Goal: Transaction & Acquisition: Download file/media

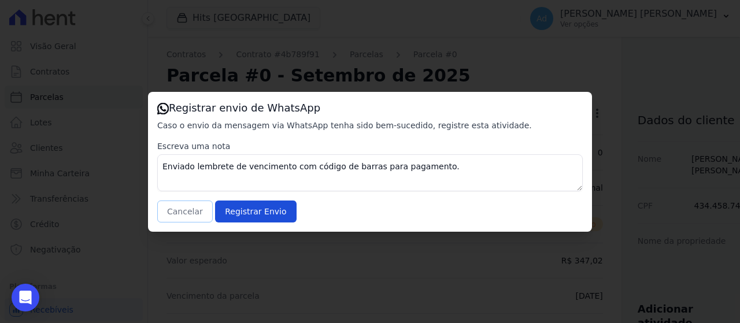
click at [179, 210] on button "Cancelar" at bounding box center [184, 211] width 55 height 22
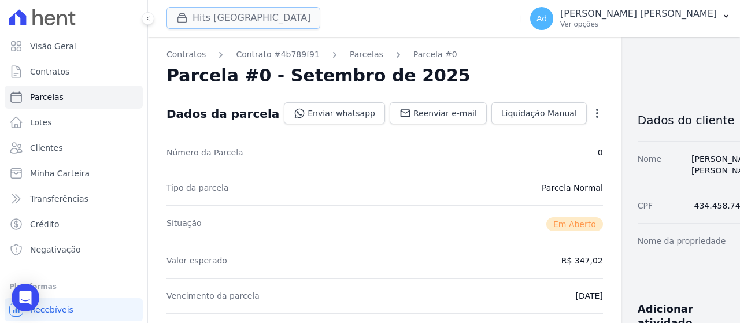
click at [209, 18] on button "Hits [GEOGRAPHIC_DATA]" at bounding box center [243, 18] width 154 height 22
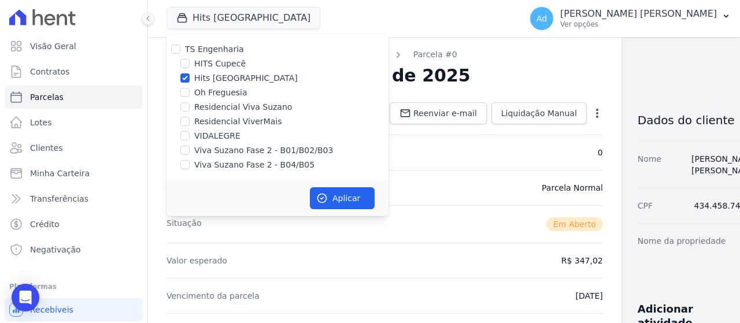
click at [209, 77] on label "Hits [GEOGRAPHIC_DATA]" at bounding box center [245, 78] width 103 height 12
click at [190, 77] on input "Hits [GEOGRAPHIC_DATA]" at bounding box center [184, 77] width 9 height 9
checkbox input "false"
click at [205, 134] on label "VIDALEGRE" at bounding box center [217, 136] width 46 height 12
click at [190, 134] on input "VIDALEGRE" at bounding box center [184, 135] width 9 height 9
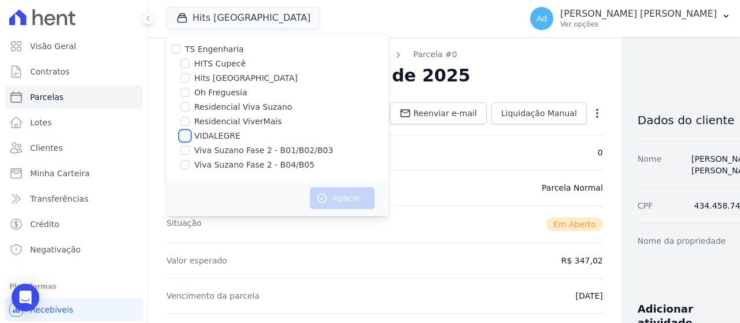
checkbox input "true"
click at [348, 200] on button "Aplicar" at bounding box center [342, 198] width 65 height 22
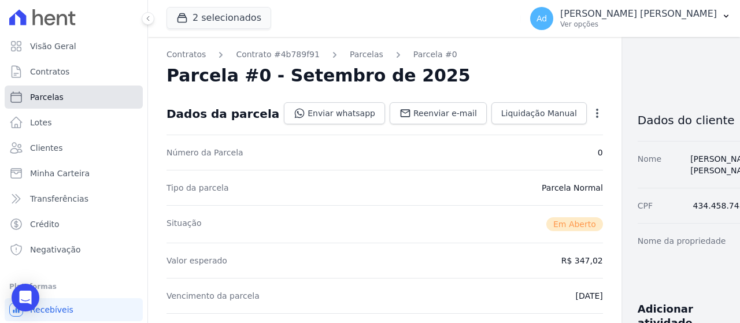
click at [76, 98] on link "Parcelas" at bounding box center [74, 97] width 138 height 23
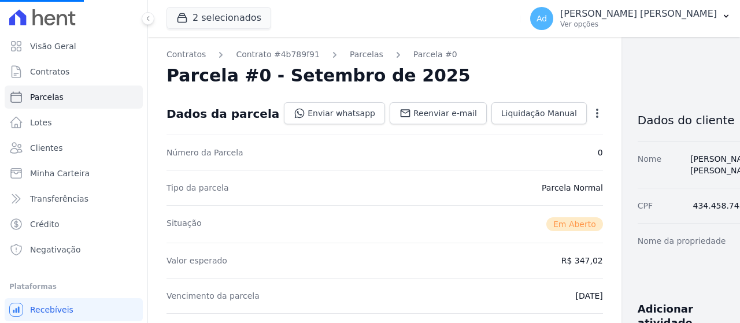
select select
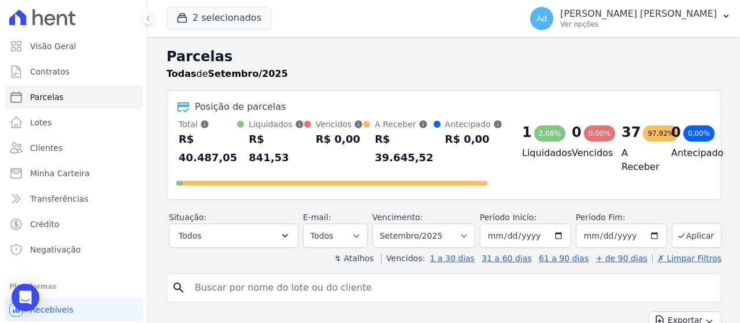
click at [302, 287] on input "search" at bounding box center [452, 287] width 528 height 23
type input "117"
select select
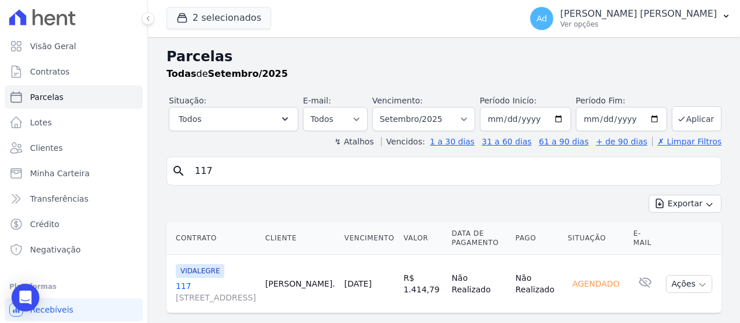
scroll to position [37, 0]
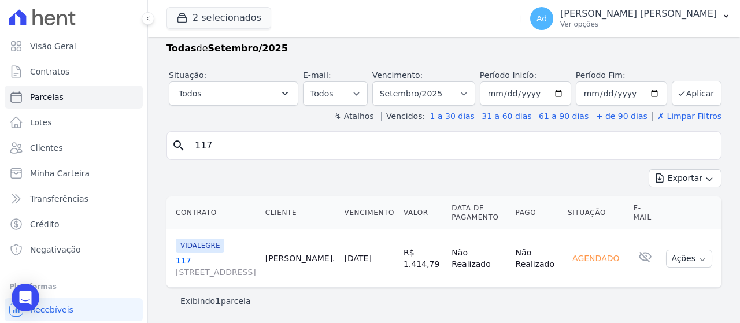
click at [182, 255] on link "[STREET_ADDRESS]" at bounding box center [216, 266] width 80 height 23
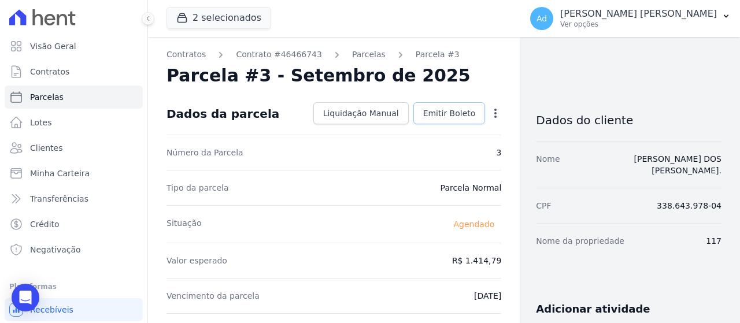
click at [450, 113] on span "Emitir Boleto" at bounding box center [449, 113] width 53 height 12
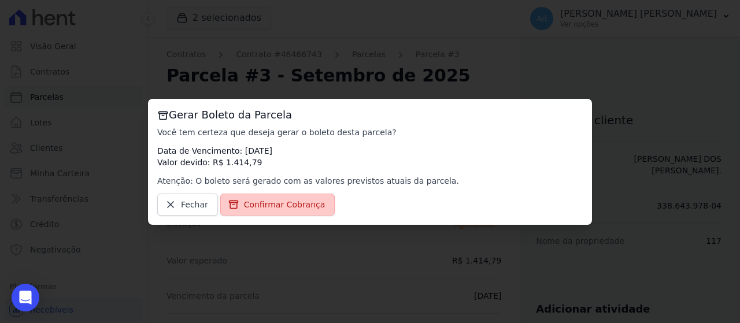
click at [289, 207] on span "Confirmar Cobrança" at bounding box center [284, 205] width 81 height 12
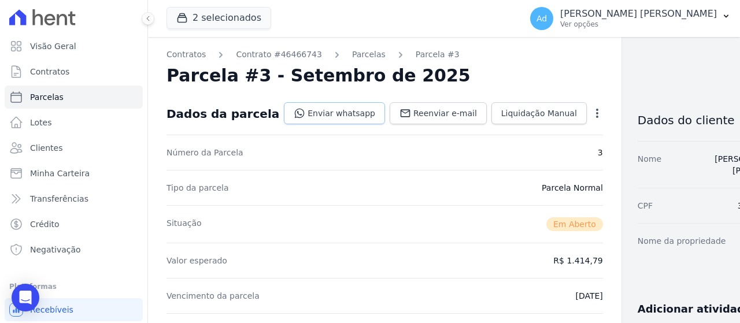
click at [295, 113] on link "Enviar whatsapp" at bounding box center [334, 113] width 101 height 22
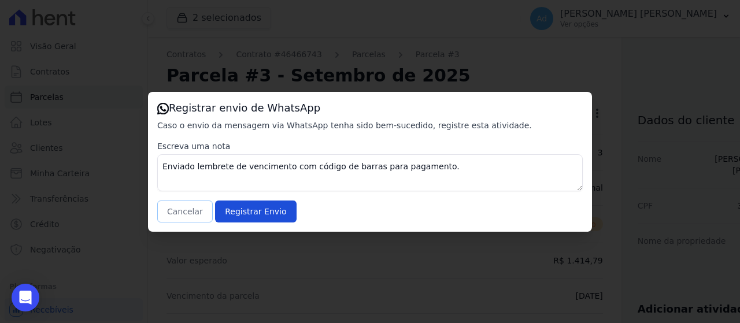
click at [178, 212] on button "Cancelar" at bounding box center [184, 211] width 55 height 22
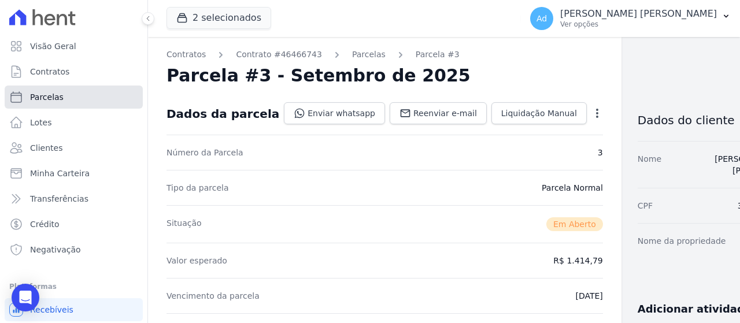
click at [86, 102] on link "Parcelas" at bounding box center [74, 97] width 138 height 23
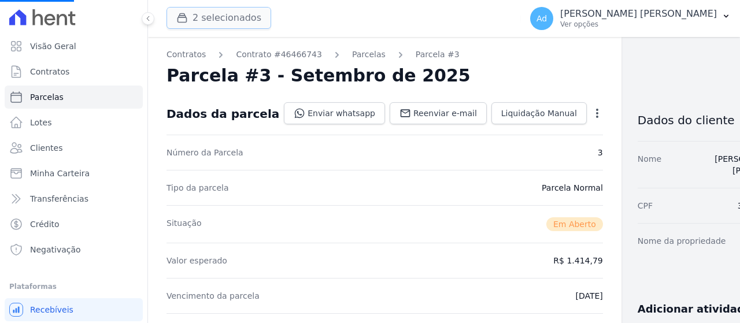
click at [199, 20] on button "2 selecionados" at bounding box center [218, 18] width 105 height 22
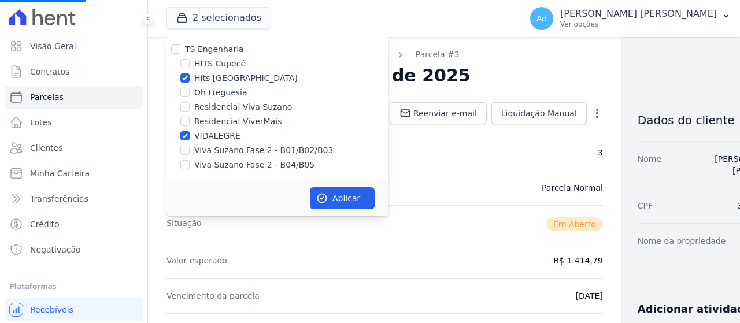
select select
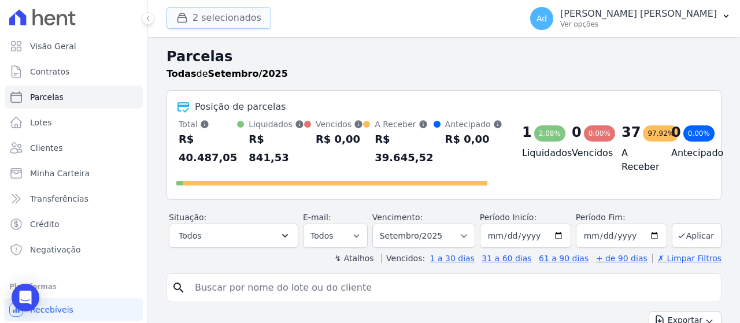
click at [219, 20] on button "2 selecionados" at bounding box center [218, 18] width 105 height 22
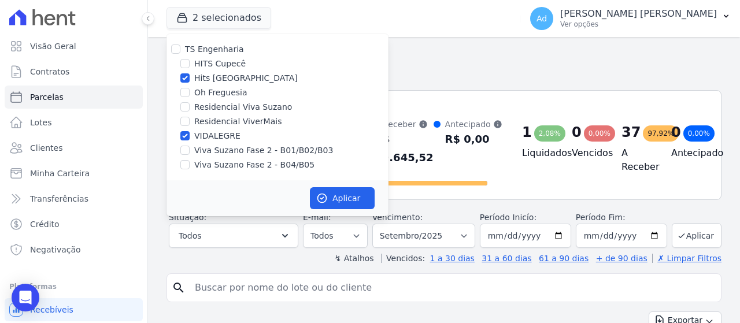
click at [199, 136] on label "VIDALEGRE" at bounding box center [217, 136] width 46 height 12
click at [190, 136] on input "VIDALEGRE" at bounding box center [184, 135] width 9 height 9
checkbox input "false"
click at [222, 74] on label "Hits [GEOGRAPHIC_DATA]" at bounding box center [245, 78] width 103 height 12
click at [190, 74] on input "Hits [GEOGRAPHIC_DATA]" at bounding box center [184, 77] width 9 height 9
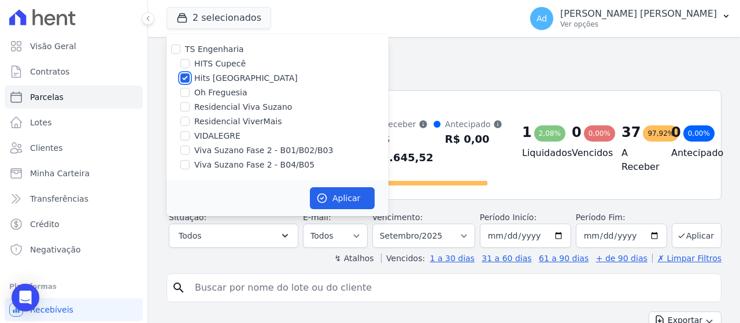
checkbox input "false"
click at [205, 151] on label "Viva Suzano Fase 2 - B01/B02/B03" at bounding box center [263, 150] width 139 height 12
click at [190, 151] on input "Viva Suzano Fase 2 - B01/B02/B03" at bounding box center [184, 150] width 9 height 9
checkbox input "true"
click at [201, 172] on div "TS Engenharia HITS Cupecê Hits [GEOGRAPHIC_DATA] Oh Freguesia Residencial Viva …" at bounding box center [277, 107] width 222 height 146
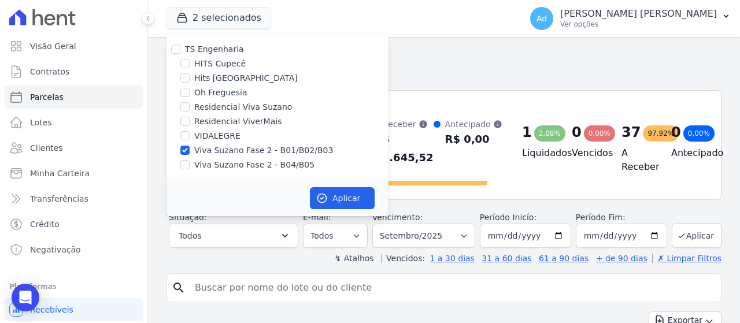
click at [211, 164] on label "Viva Suzano Fase 2 - B04/B05" at bounding box center [254, 165] width 120 height 12
click at [190, 164] on input "Viva Suzano Fase 2 - B04/B05" at bounding box center [184, 164] width 9 height 9
checkbox input "true"
click at [326, 194] on icon "button" at bounding box center [322, 198] width 12 height 12
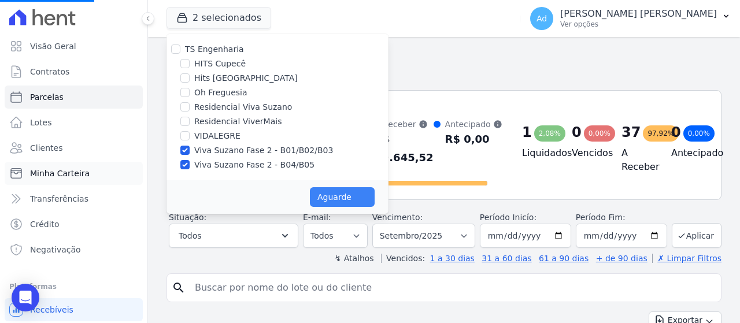
select select
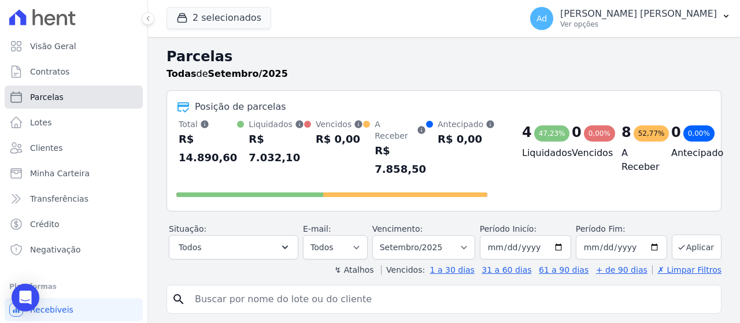
click at [66, 96] on link "Parcelas" at bounding box center [74, 97] width 138 height 23
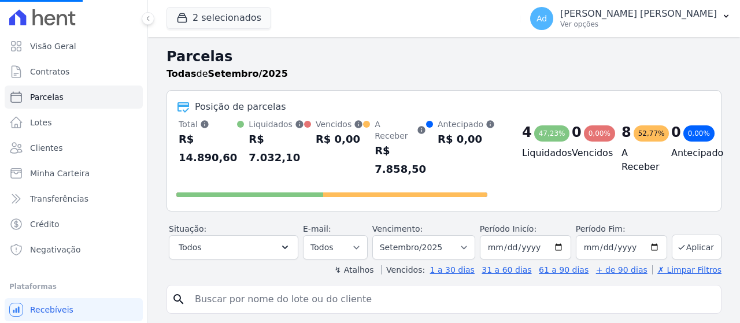
select select
click at [281, 291] on input "search" at bounding box center [452, 299] width 528 height 23
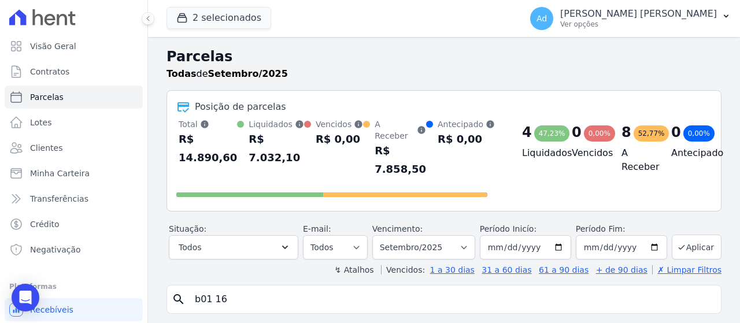
type input "b01 16"
click at [250, 13] on button "2 selecionados" at bounding box center [218, 18] width 105 height 22
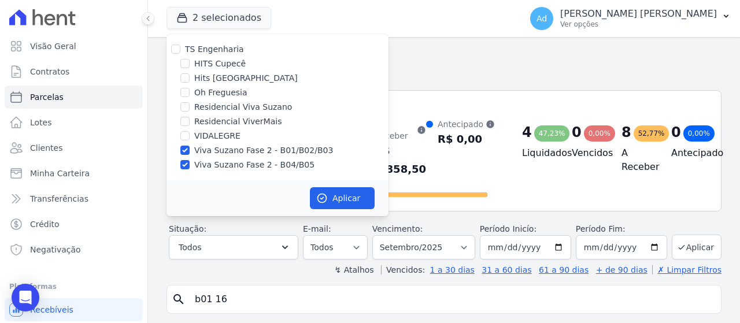
click at [205, 147] on label "Viva Suzano Fase 2 - B01/B02/B03" at bounding box center [263, 150] width 139 height 12
click at [190, 147] on input "Viva Suzano Fase 2 - B01/B02/B03" at bounding box center [184, 150] width 9 height 9
checkbox input "false"
click at [202, 164] on label "Viva Suzano Fase 2 - B04/B05" at bounding box center [254, 165] width 120 height 12
click at [190, 164] on input "Viva Suzano Fase 2 - B04/B05" at bounding box center [184, 164] width 9 height 9
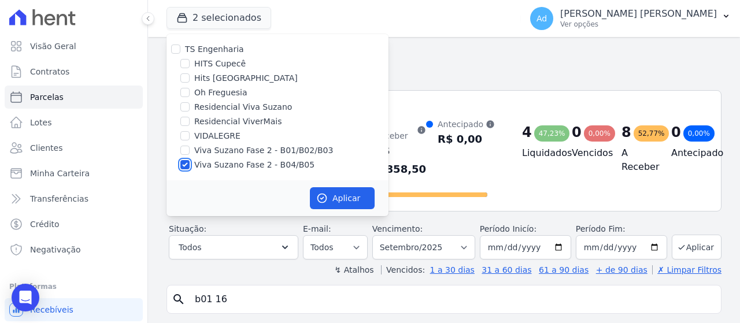
checkbox input "false"
click at [218, 63] on label "HITS Cupecê" at bounding box center [219, 64] width 51 height 12
click at [190, 63] on input "HITS Cupecê" at bounding box center [184, 63] width 9 height 9
checkbox input "true"
click at [358, 194] on button "Aplicar" at bounding box center [342, 198] width 65 height 22
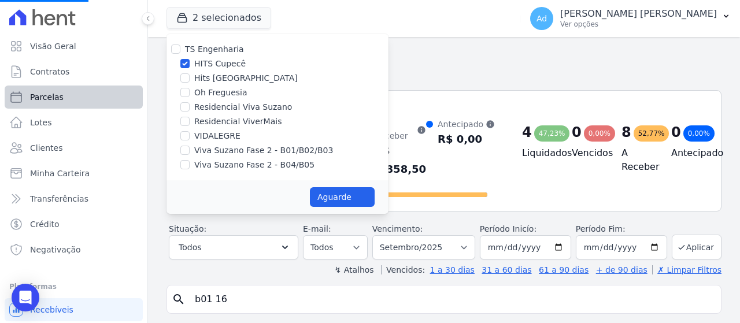
select select
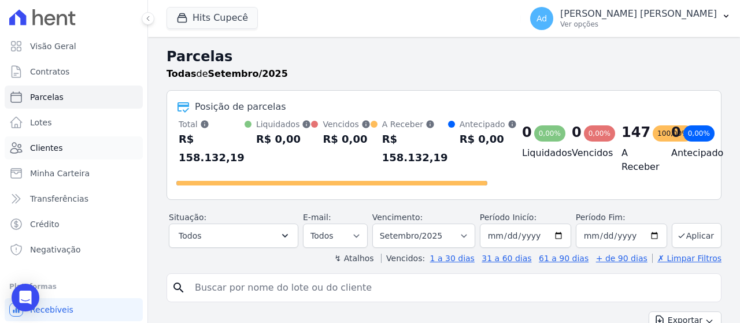
click at [70, 148] on link "Clientes" at bounding box center [74, 147] width 138 height 23
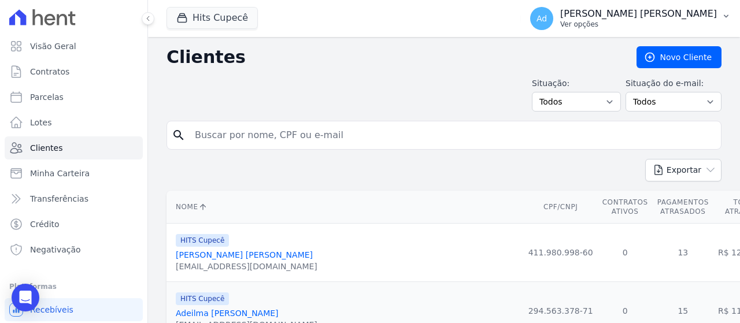
click at [689, 30] on button "Ad [PERSON_NAME] [PERSON_NAME] Ver opções" at bounding box center [630, 18] width 219 height 32
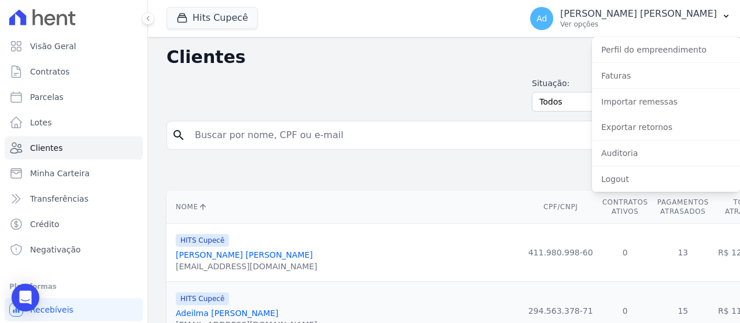
click at [402, 53] on h2 "Clientes" at bounding box center [391, 57] width 451 height 21
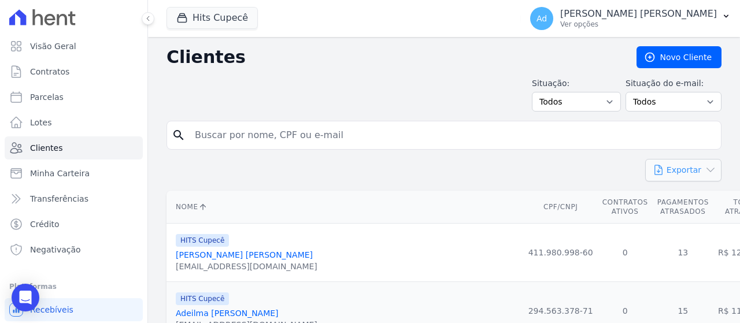
click at [681, 165] on button "Exportar" at bounding box center [683, 170] width 76 height 23
click at [458, 81] on div "Situação: Todos Adimplentes Inadimplentes Situação do e-mail: Todos Confirmado …" at bounding box center [443, 94] width 555 height 34
click at [663, 18] on p "[PERSON_NAME] [PERSON_NAME]" at bounding box center [638, 14] width 157 height 12
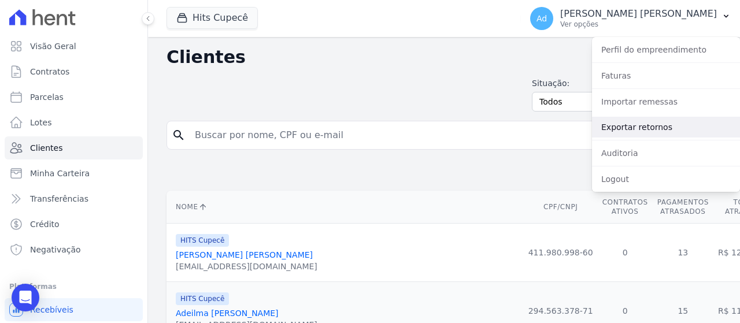
click at [649, 125] on link "Exportar retornos" at bounding box center [666, 127] width 148 height 21
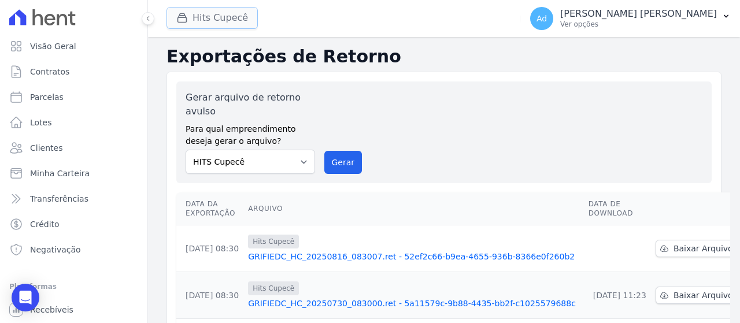
click at [210, 23] on button "Hits Cupecê" at bounding box center [211, 18] width 91 height 22
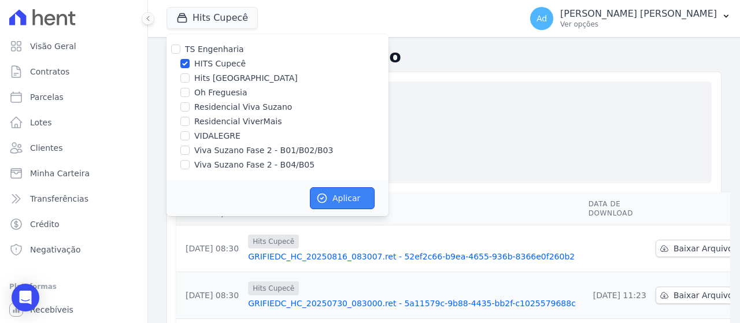
click at [356, 198] on button "Aplicar" at bounding box center [342, 198] width 65 height 22
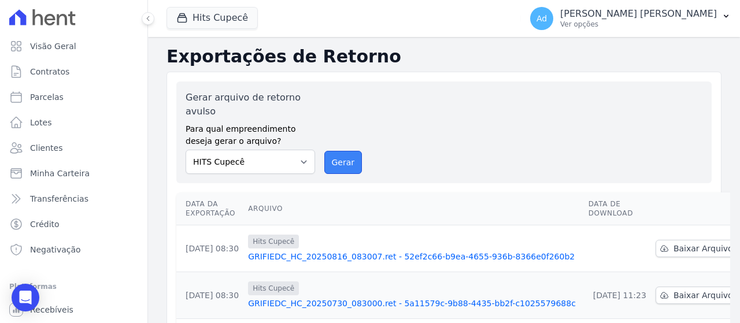
click at [336, 168] on button "Gerar" at bounding box center [343, 162] width 38 height 23
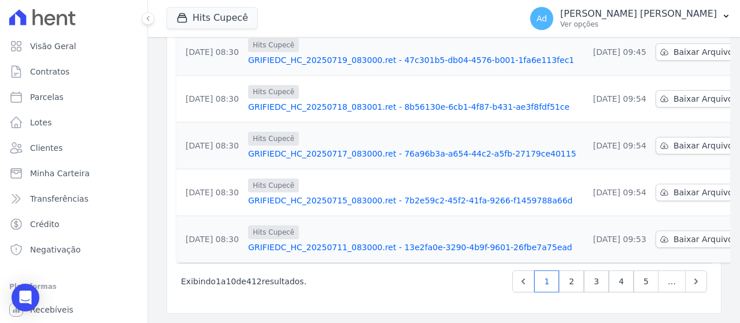
scroll to position [439, 0]
click at [566, 286] on link "2" at bounding box center [571, 281] width 25 height 22
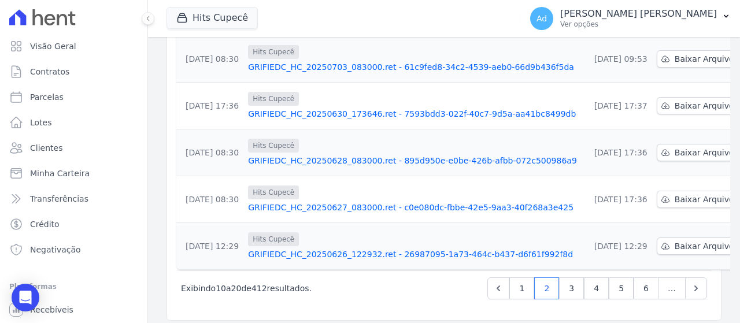
scroll to position [433, 0]
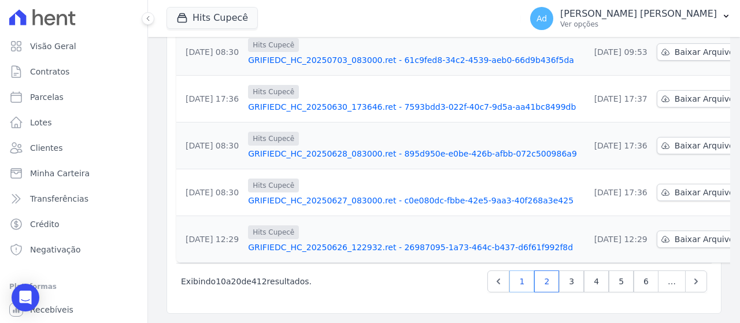
click at [514, 287] on link "1" at bounding box center [521, 281] width 25 height 22
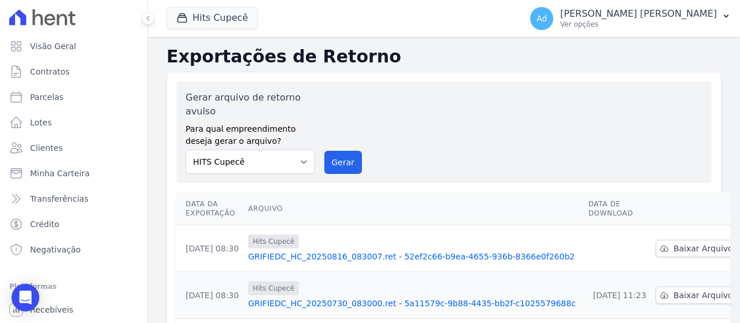
scroll to position [58, 0]
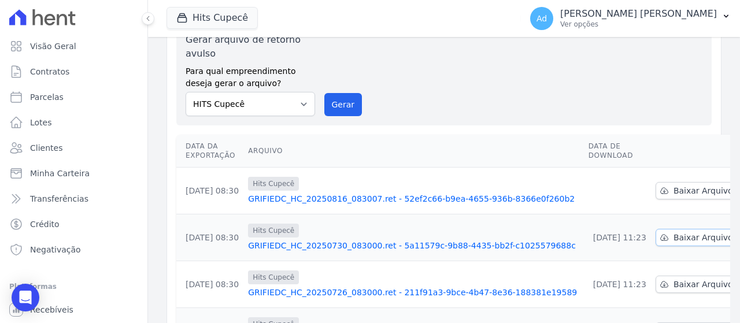
click at [682, 242] on span "Baixar Arquivo" at bounding box center [703, 238] width 60 height 12
click at [693, 96] on div "Gerar arquivo de retorno avulso Para qual empreendimento deseja gerar o arquivo…" at bounding box center [443, 74] width 517 height 83
click at [660, 196] on link "Baixar Arquivo" at bounding box center [696, 190] width 83 height 17
